Goal: Transaction & Acquisition: Purchase product/service

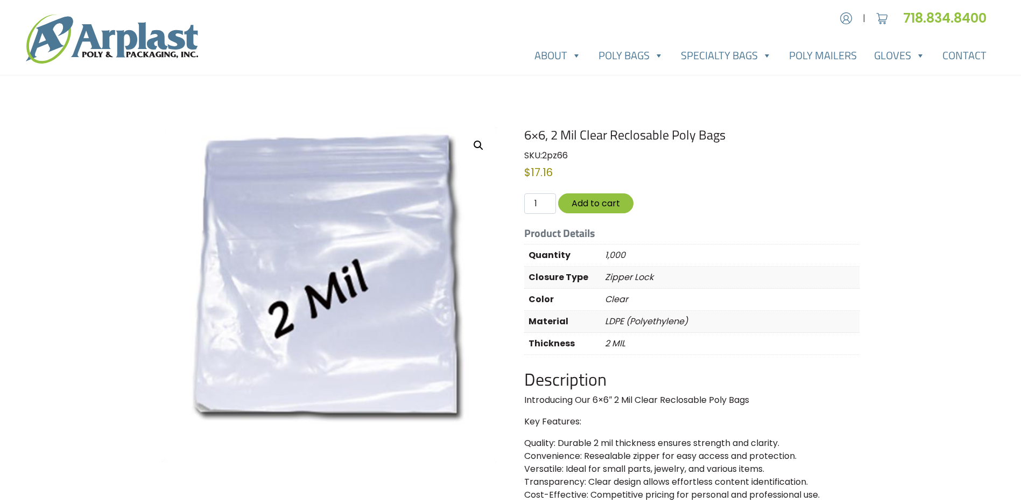
click at [441, 169] on img at bounding box center [329, 294] width 335 height 335
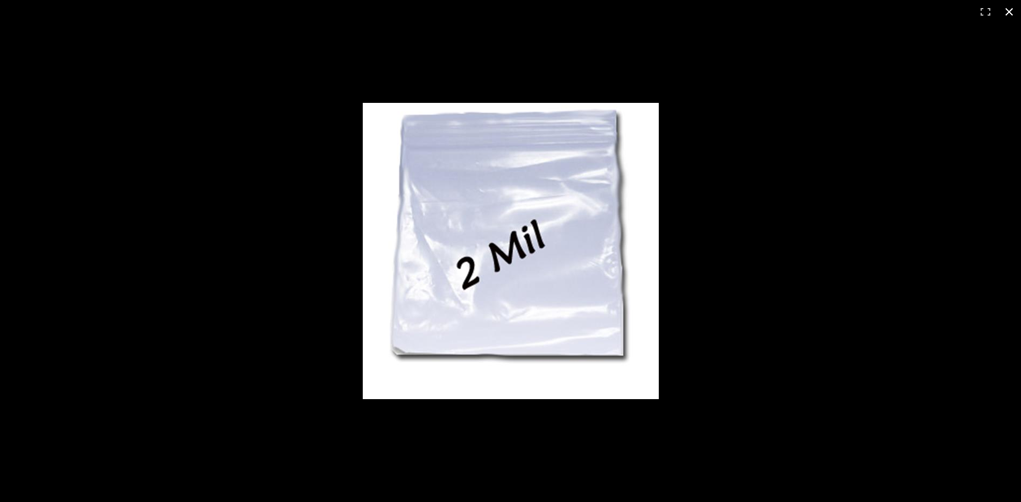
click at [671, 147] on div at bounding box center [695, 266] width 665 height 327
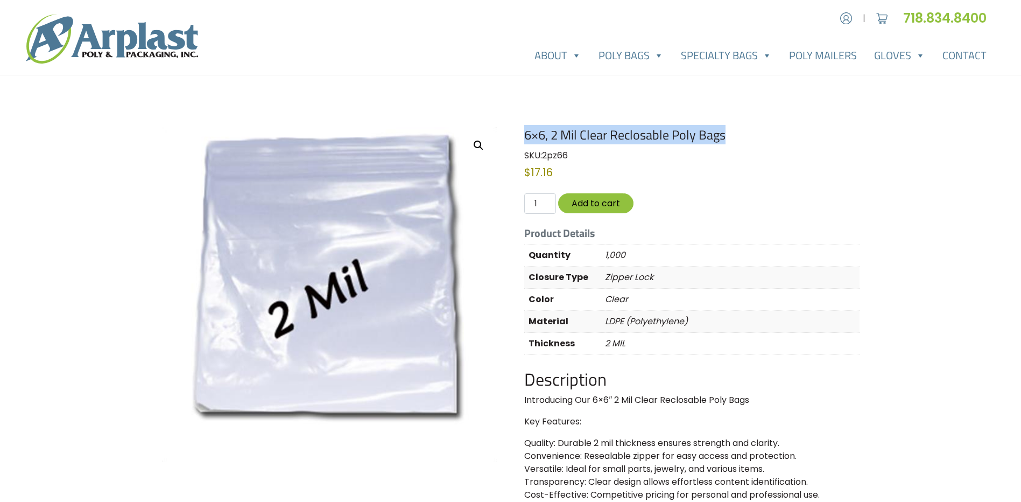
drag, startPoint x: 527, startPoint y: 133, endPoint x: 739, endPoint y: 136, distance: 212.1
click at [739, 136] on h1 "6×6, 2 Mil Clear Reclosable Poly Bags" at bounding box center [691, 135] width 335 height 16
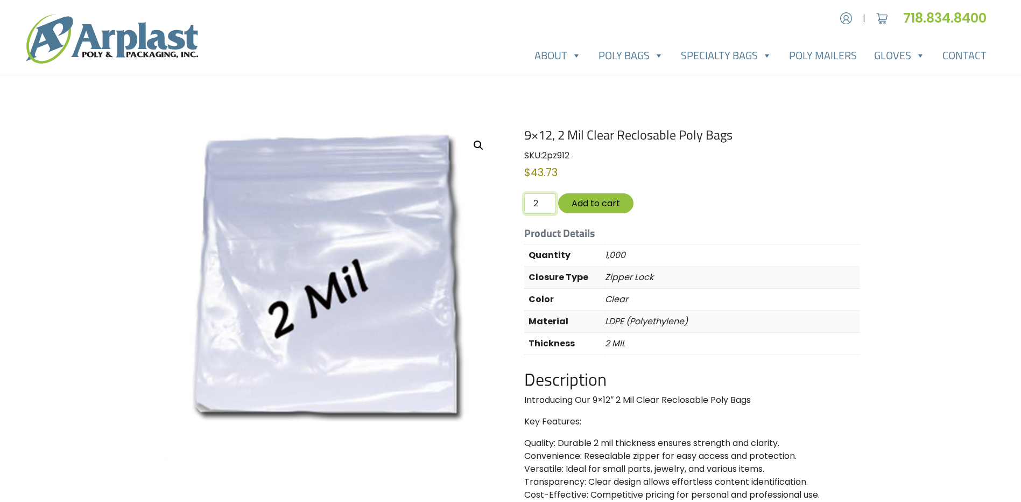
click at [547, 201] on input "2" at bounding box center [539, 203] width 31 height 20
click at [546, 201] on input "3" at bounding box center [539, 203] width 31 height 20
click at [546, 201] on input "4" at bounding box center [539, 203] width 31 height 20
click at [546, 210] on input "4" at bounding box center [539, 203] width 31 height 20
click at [546, 210] on input "3" at bounding box center [539, 203] width 31 height 20
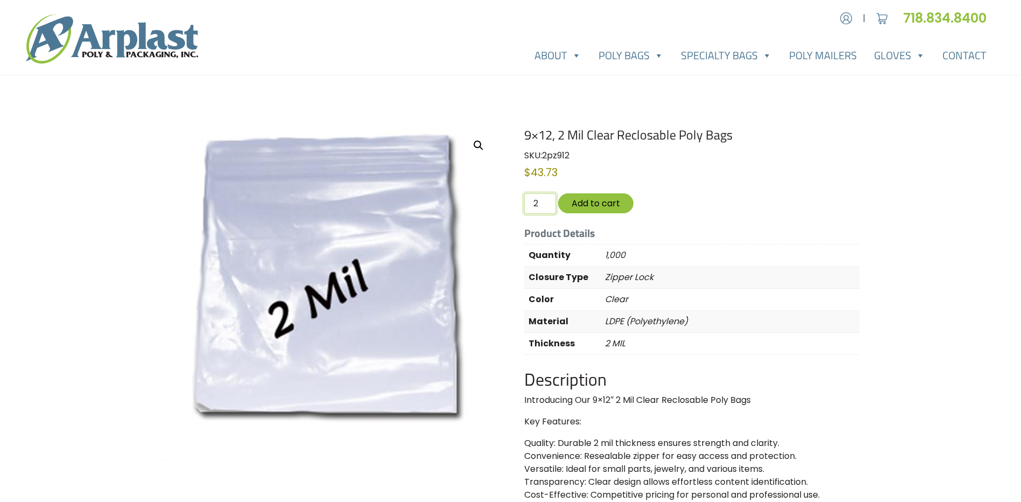
click at [545, 206] on input "2" at bounding box center [539, 203] width 31 height 20
type input "1"
click at [545, 206] on input "1" at bounding box center [539, 203] width 31 height 20
